Goal: Task Accomplishment & Management: Manage account settings

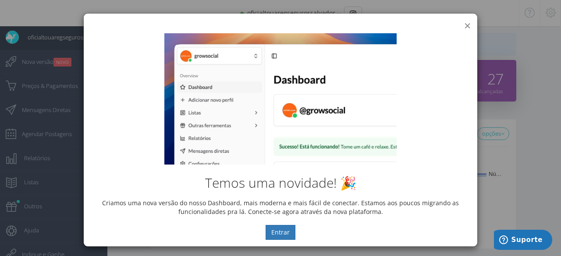
click at [464, 22] on button "×" at bounding box center [467, 26] width 7 height 12
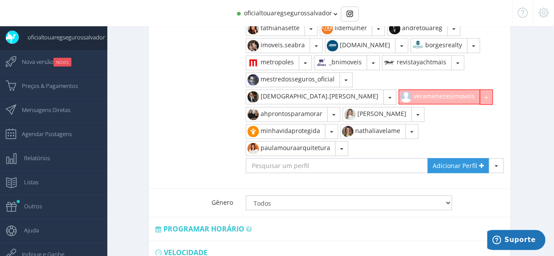
scroll to position [712, 0]
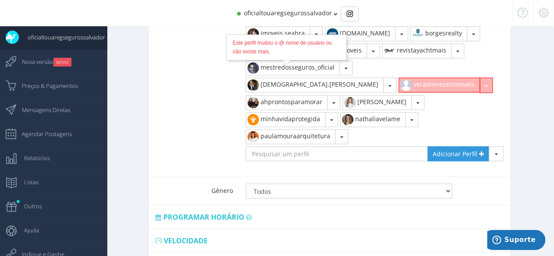
click at [399, 78] on button "veramenezesimoveis" at bounding box center [439, 85] width 81 height 15
click at [480, 78] on button "button" at bounding box center [486, 85] width 13 height 15
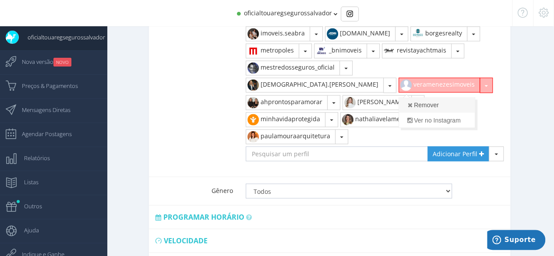
click at [399, 98] on link "Remover" at bounding box center [437, 105] width 76 height 15
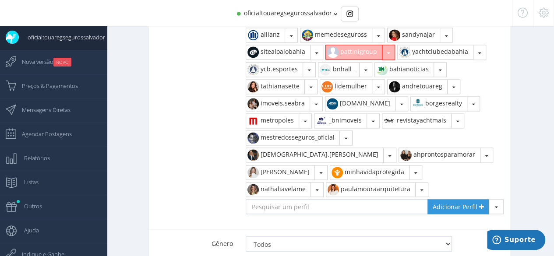
scroll to position [624, 0]
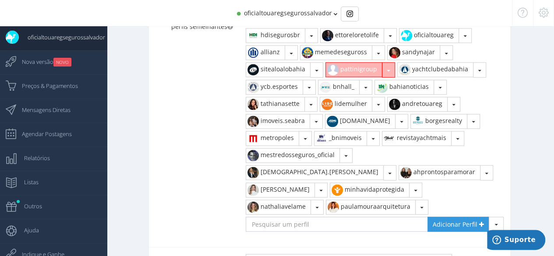
click at [385, 62] on button "button" at bounding box center [388, 69] width 13 height 15
click at [362, 82] on link "Remover" at bounding box center [364, 89] width 76 height 15
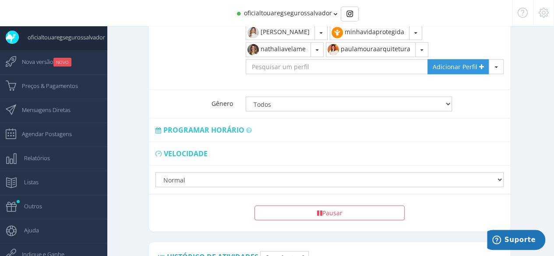
scroll to position [857, 0]
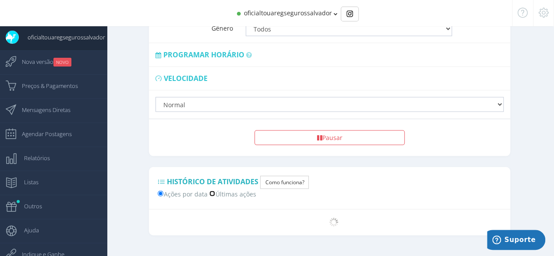
click at [212, 191] on input "Últimas ações" at bounding box center [212, 194] width 6 height 6
radio input "true"
click at [212, 191] on input "Últimas ações" at bounding box center [212, 194] width 6 height 6
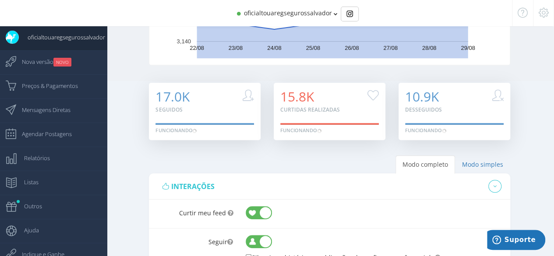
scroll to position [0, 0]
